Goal: Transaction & Acquisition: Purchase product/service

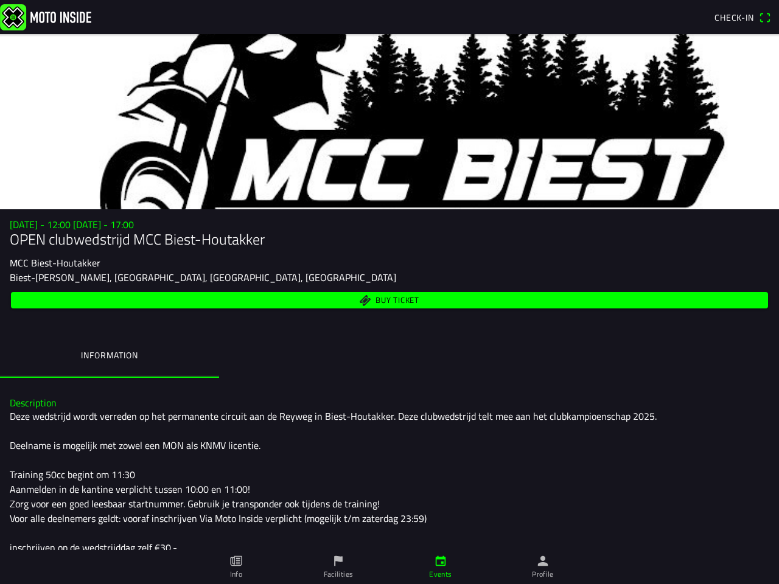
click at [389, 292] on span "Buy ticket" at bounding box center [389, 300] width 743 height 16
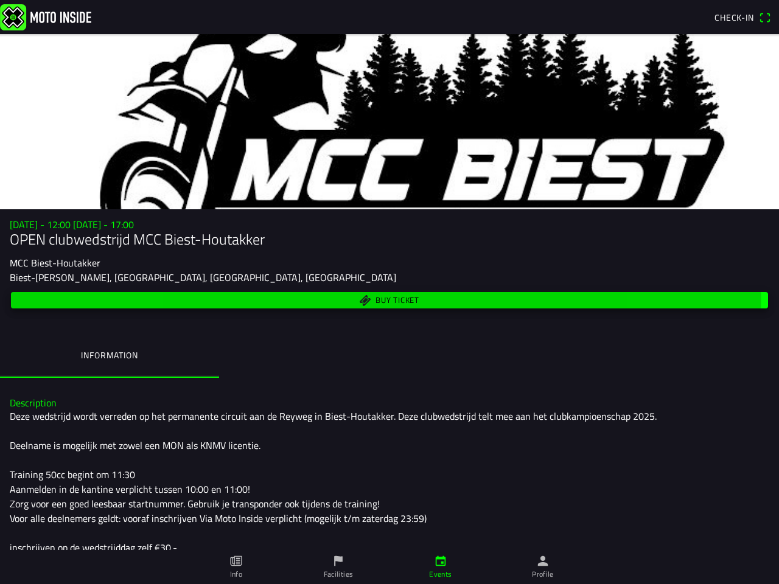
click at [742, 18] on span "Check-in" at bounding box center [734, 17] width 40 height 13
click at [389, 275] on div "Biest-[PERSON_NAME], [GEOGRAPHIC_DATA], [GEOGRAPHIC_DATA], [GEOGRAPHIC_DATA]" at bounding box center [389, 277] width 759 height 15
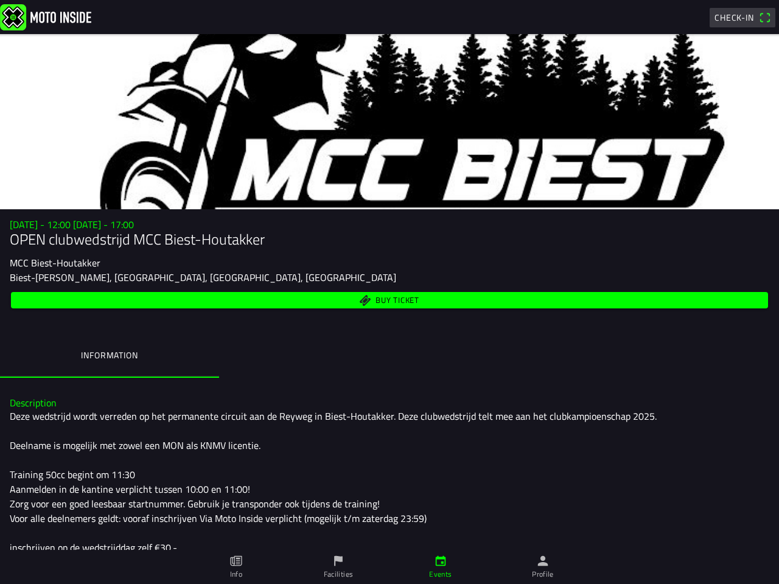
click at [389, 309] on div "Buy ticket" at bounding box center [389, 300] width 759 height 21
click at [384, 300] on span "Buy ticket" at bounding box center [397, 300] width 44 height 8
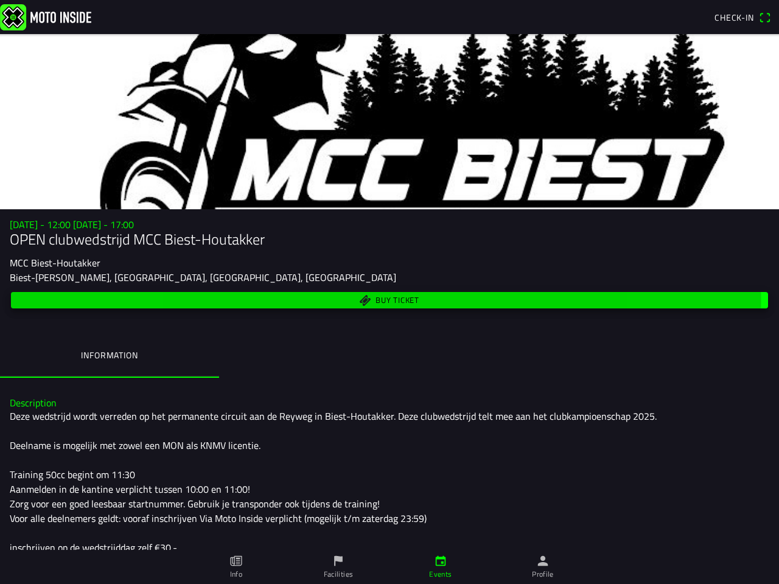
click at [110, 357] on ion-label "Information" at bounding box center [109, 355] width 57 height 13
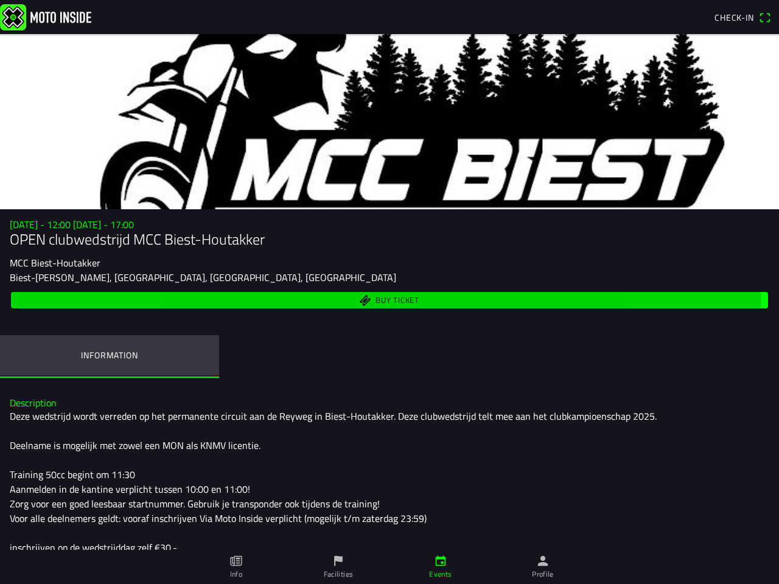
click at [236, 567] on icon "paper" at bounding box center [235, 560] width 13 height 13
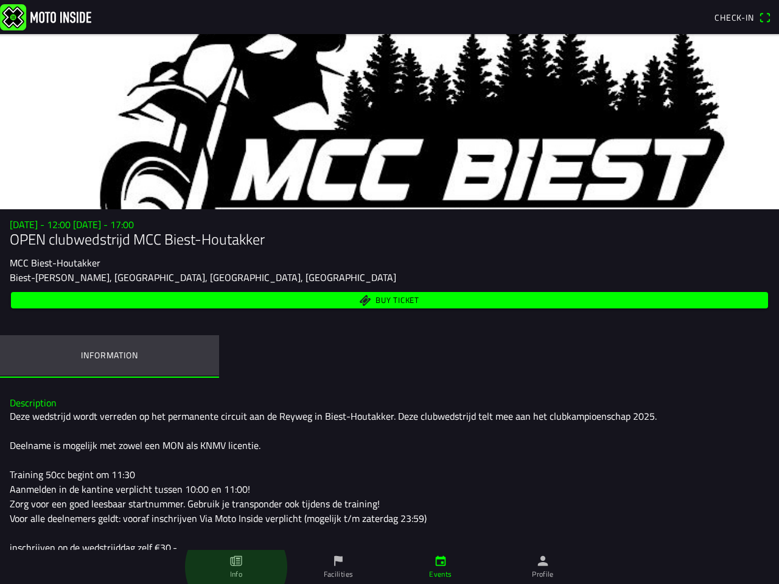
click at [338, 567] on icon "flag" at bounding box center [338, 560] width 13 height 13
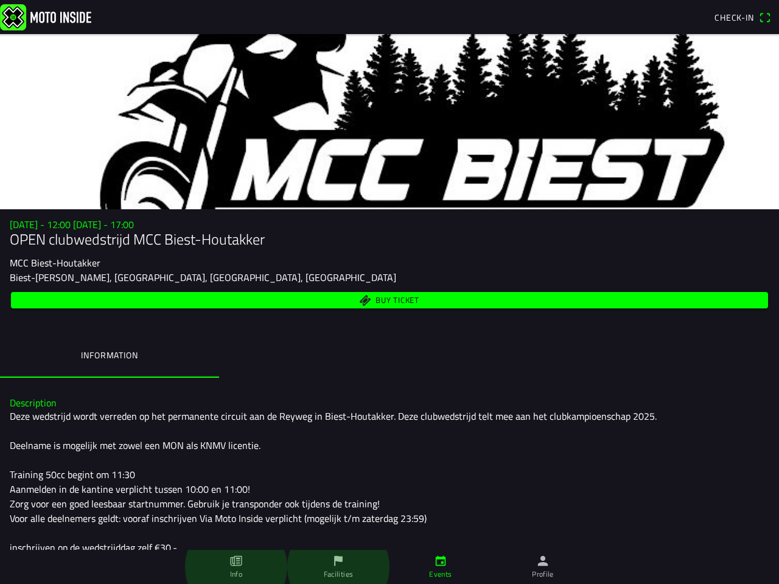
click at [441, 567] on icon "calendar" at bounding box center [440, 560] width 13 height 13
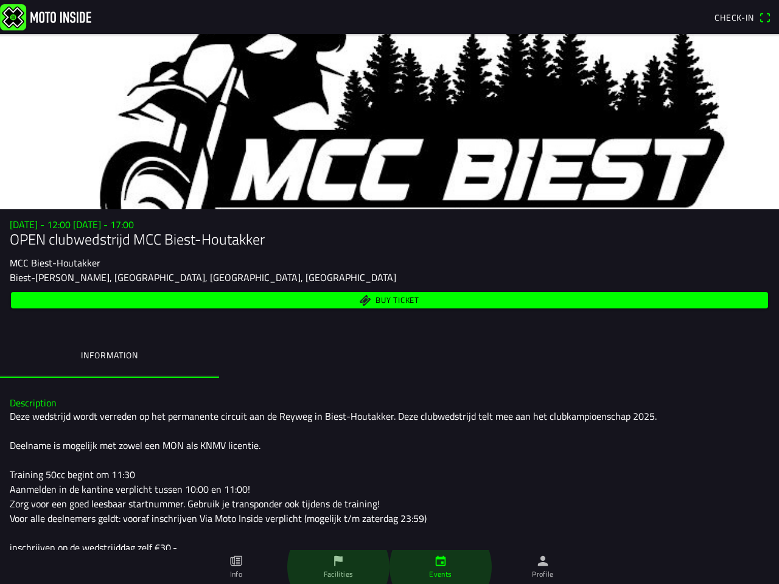
click at [543, 567] on icon "person" at bounding box center [542, 560] width 13 height 13
